Goal: Task Accomplishment & Management: Use online tool/utility

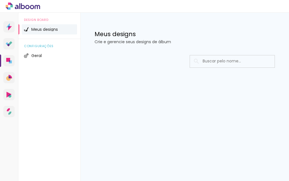
click at [41, 82] on div "Design Board Meus designs configurações Geral" at bounding box center [49, 103] width 62 height 181
click at [50, 28] on span "Meus designs" at bounding box center [44, 29] width 27 height 4
click at [42, 55] on li "Geral" at bounding box center [49, 56] width 55 height 10
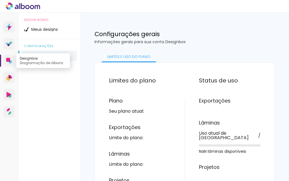
click at [10, 60] on icon at bounding box center [8, 60] width 4 height 4
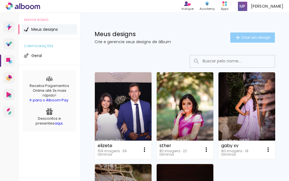
click at [248, 37] on span "Criar um design" at bounding box center [256, 38] width 29 height 4
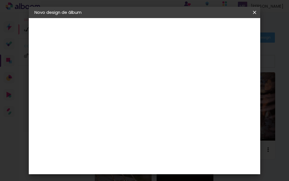
click at [127, 75] on input at bounding box center [127, 75] width 0 height 9
type input "libano"
type paper-input "libano"
click at [0, 0] on slot "Avançar" at bounding box center [0, 0] width 0 height 0
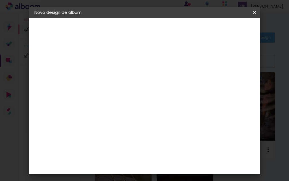
click at [0, 0] on slot "Avançar" at bounding box center [0, 0] width 0 height 0
click at [158, 98] on paper-input-container "Linha" at bounding box center [141, 99] width 33 height 14
click at [172, 96] on paper-item "Padrão" at bounding box center [181, 93] width 113 height 11
type input "Padrão"
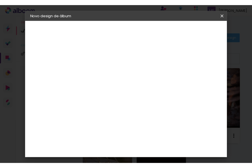
scroll to position [282, 0]
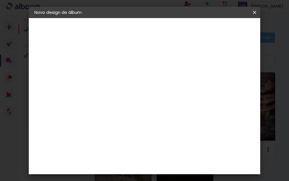
click at [156, 147] on span "20 × 25" at bounding box center [152, 154] width 26 height 15
click at [219, 27] on paper-button "Avançar" at bounding box center [205, 30] width 28 height 10
click at [219, 31] on span "Iniciar design" at bounding box center [212, 32] width 13 height 8
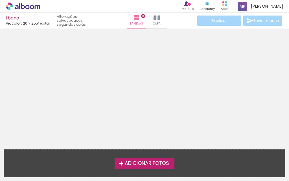
click at [137, 166] on span "Adicionar Fotos" at bounding box center [147, 163] width 44 height 5
click at [0, 0] on input "file" at bounding box center [0, 0] width 0 height 0
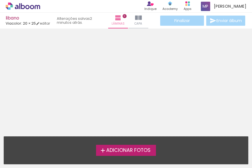
click at [140, 149] on span "Adicionar Fotos" at bounding box center [128, 150] width 44 height 5
click at [0, 0] on input "file" at bounding box center [0, 0] width 0 height 0
click at [129, 153] on label "Adicionar Fotos" at bounding box center [126, 150] width 60 height 11
click at [0, 0] on input "file" at bounding box center [0, 0] width 0 height 0
